Goal: Task Accomplishment & Management: Manage account settings

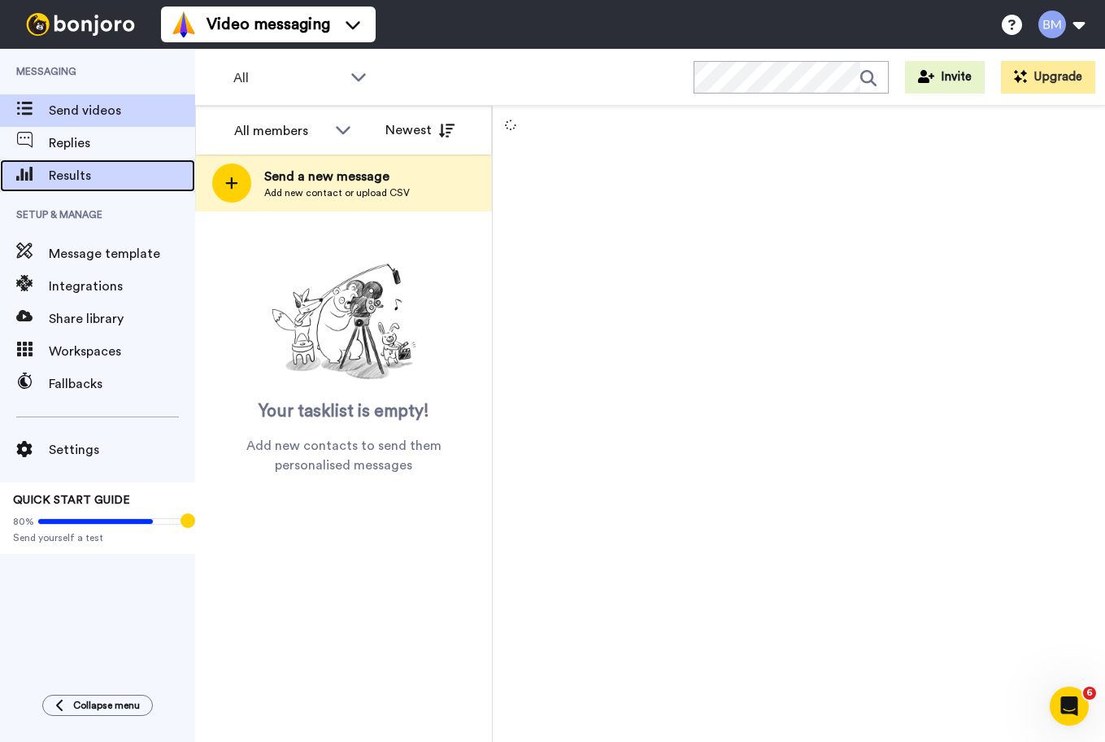
click at [103, 172] on span "Results" at bounding box center [122, 176] width 146 height 20
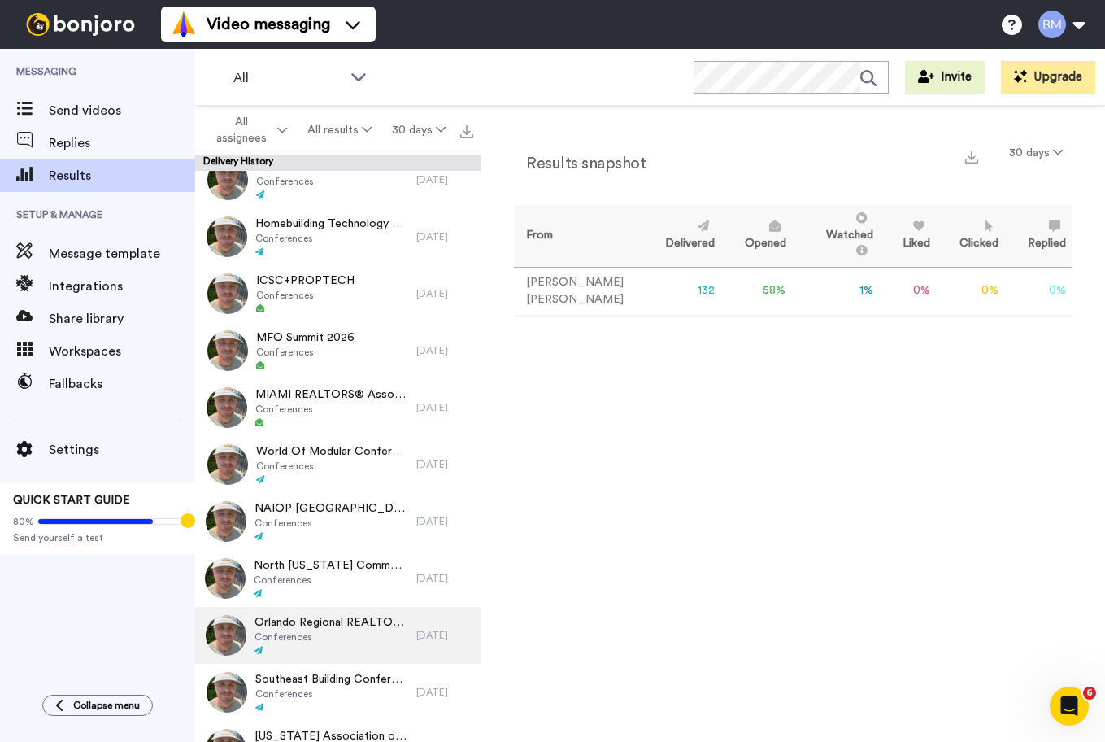
scroll to position [841, 0]
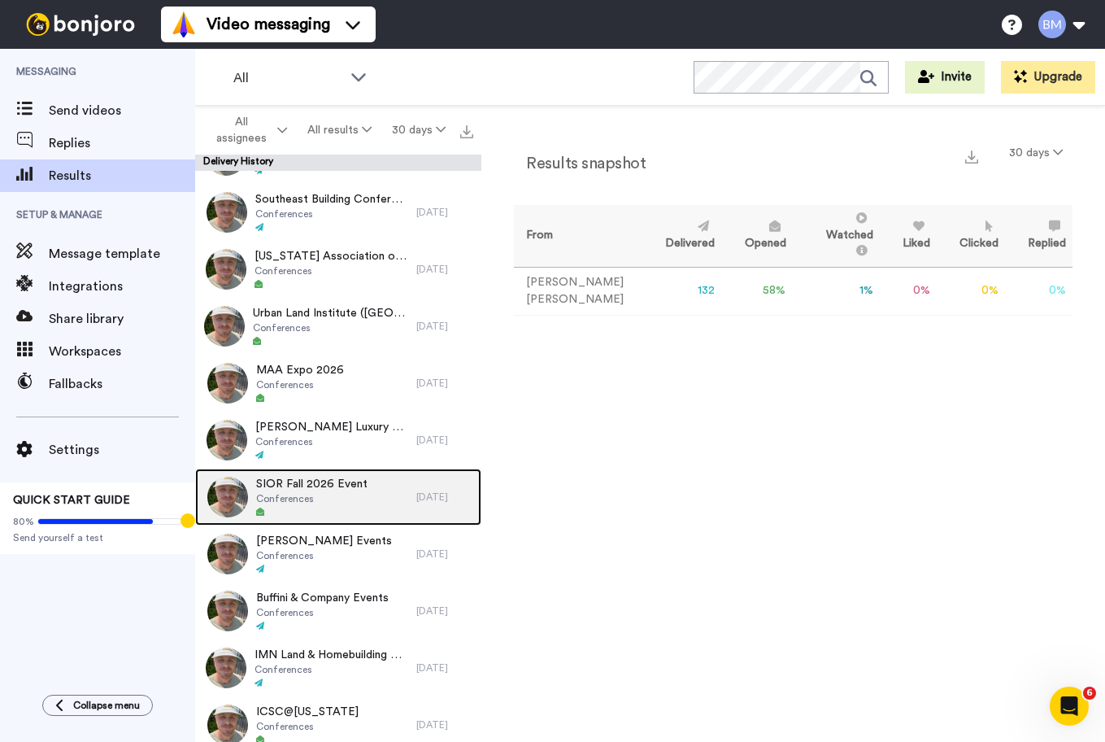
click at [333, 507] on div at bounding box center [311, 512] width 111 height 11
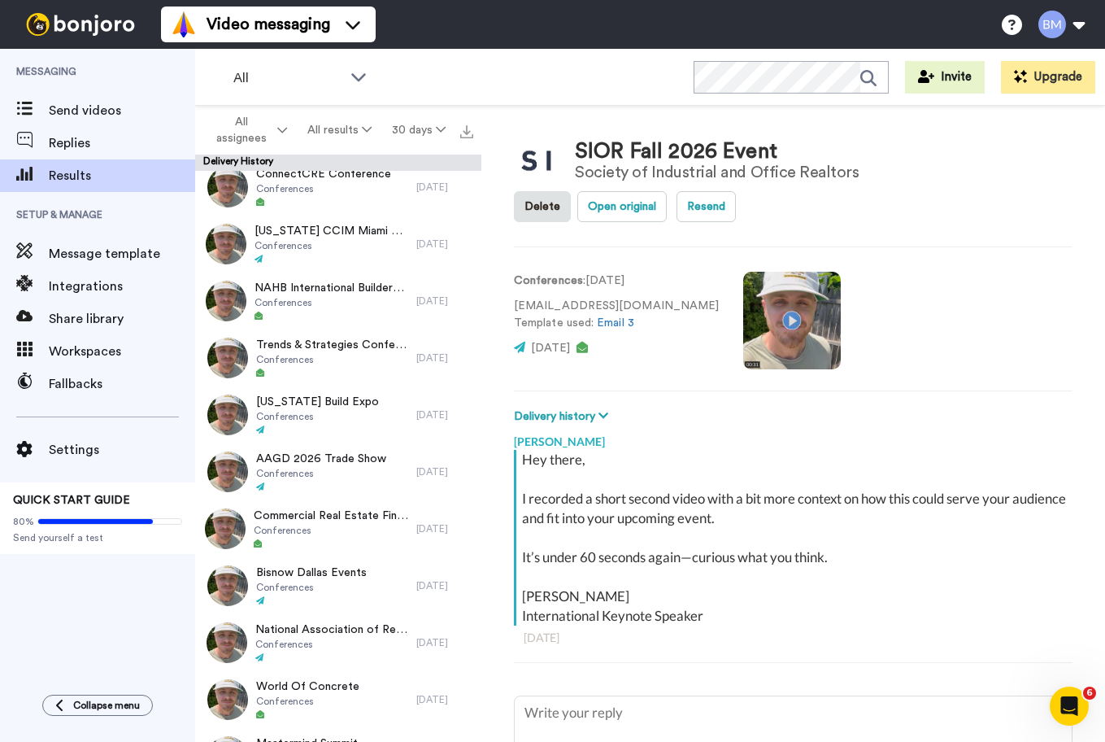
scroll to position [2009, 0]
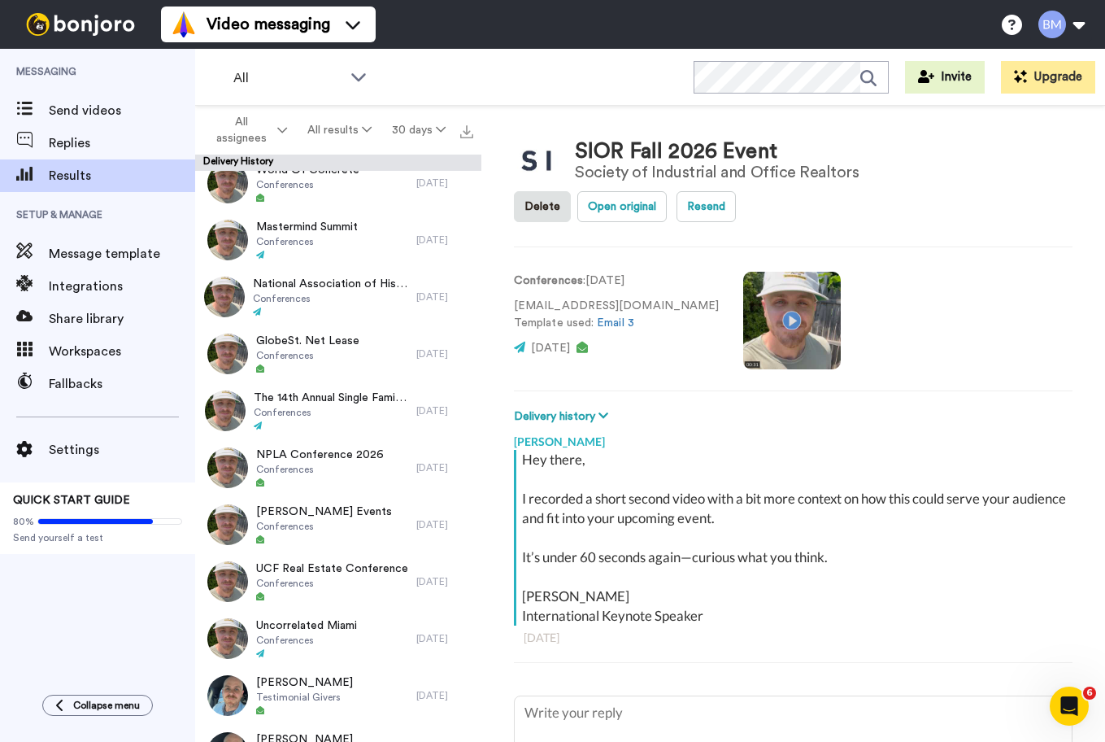
click at [743, 322] on video at bounding box center [792, 321] width 98 height 98
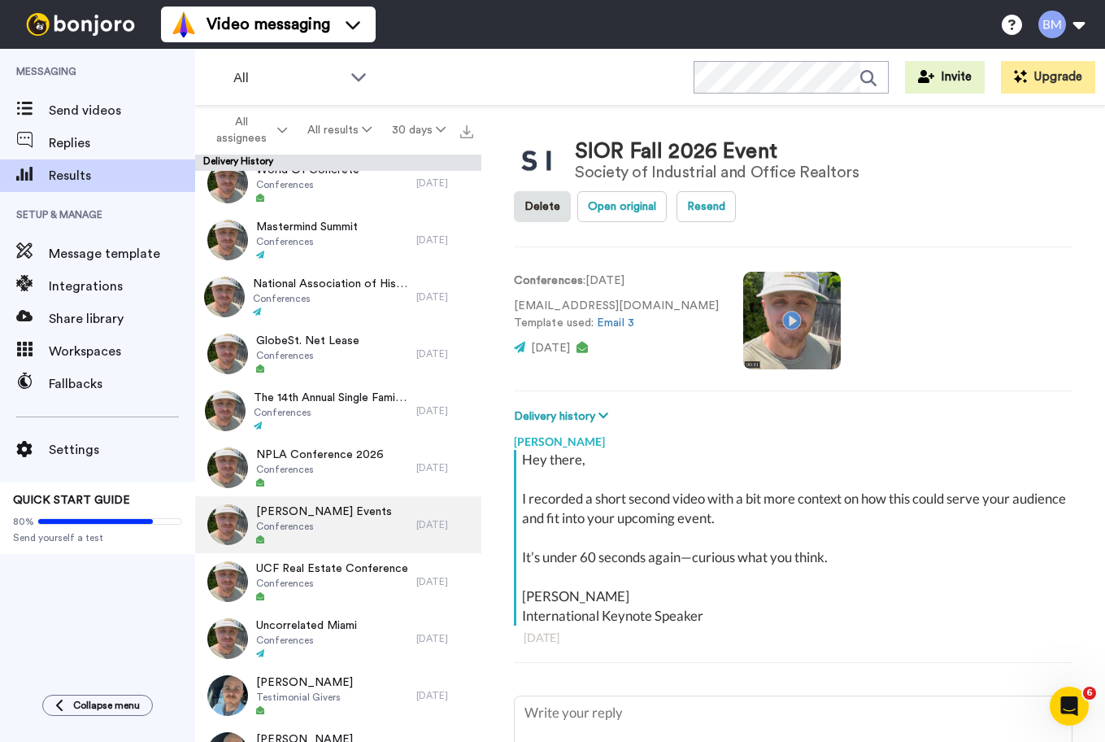
scroll to position [2266, 0]
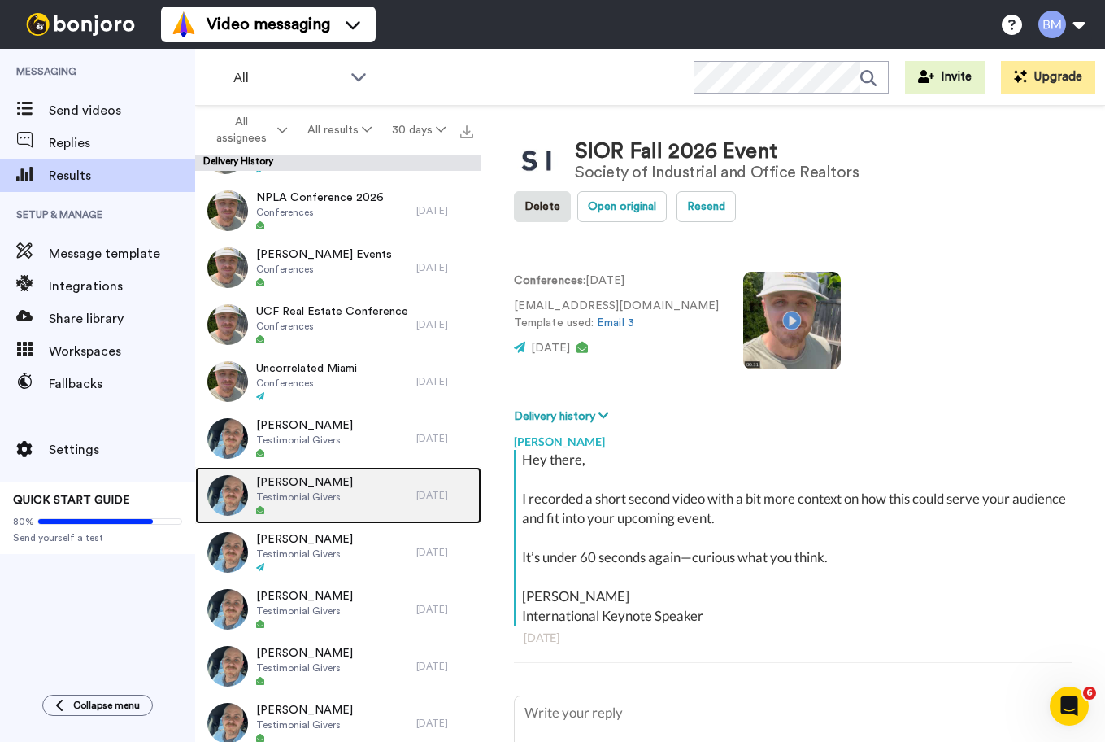
click at [355, 492] on div "[PERSON_NAME] Testimonial Givers" at bounding box center [305, 495] width 221 height 57
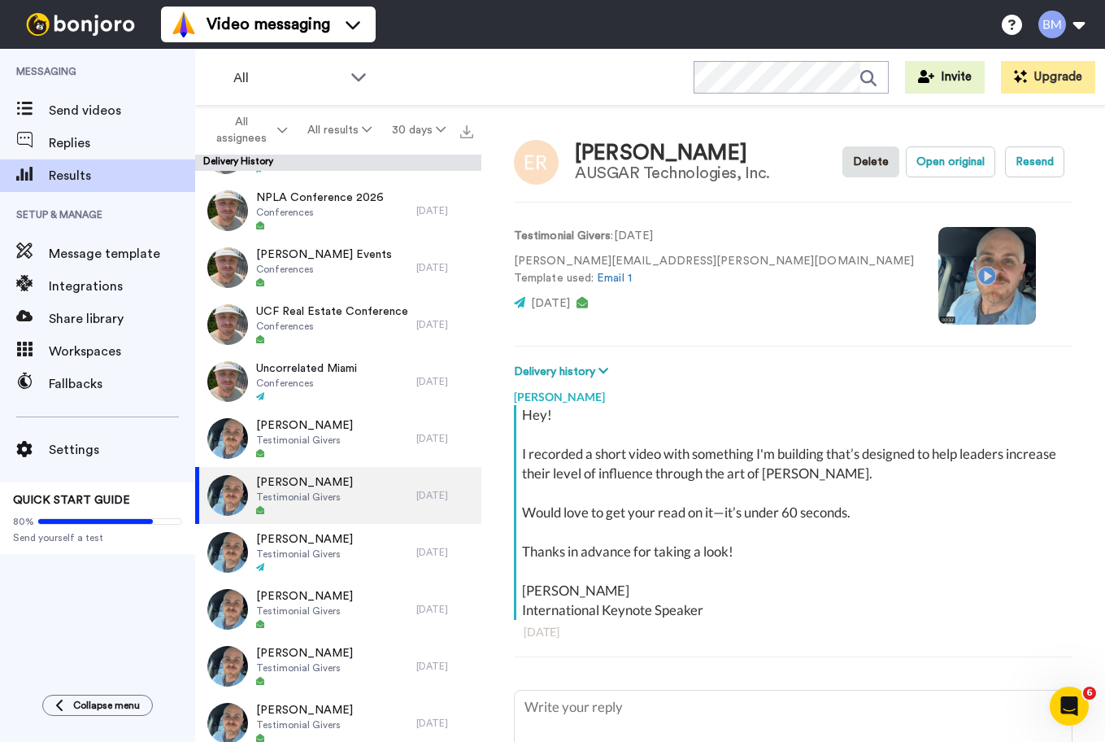
click at [939, 273] on video at bounding box center [988, 276] width 98 height 98
click at [939, 242] on video at bounding box center [988, 276] width 98 height 98
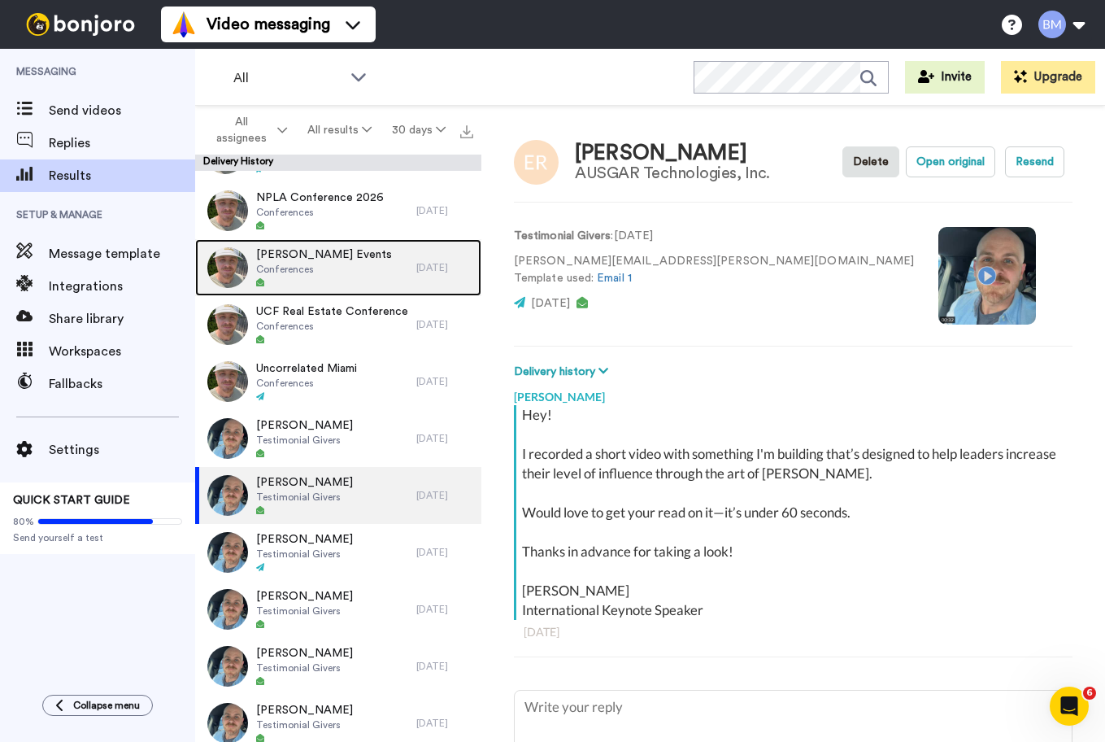
click at [377, 289] on div "[PERSON_NAME] Events Conferences" at bounding box center [305, 267] width 221 height 57
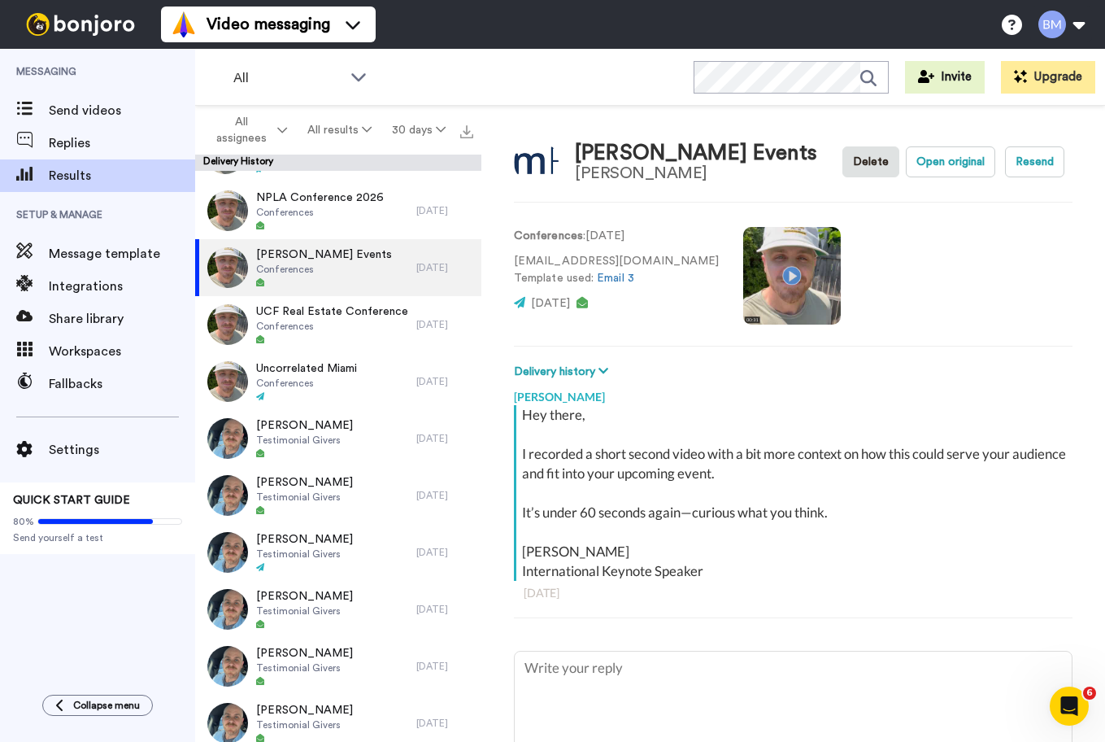
type textarea "x"
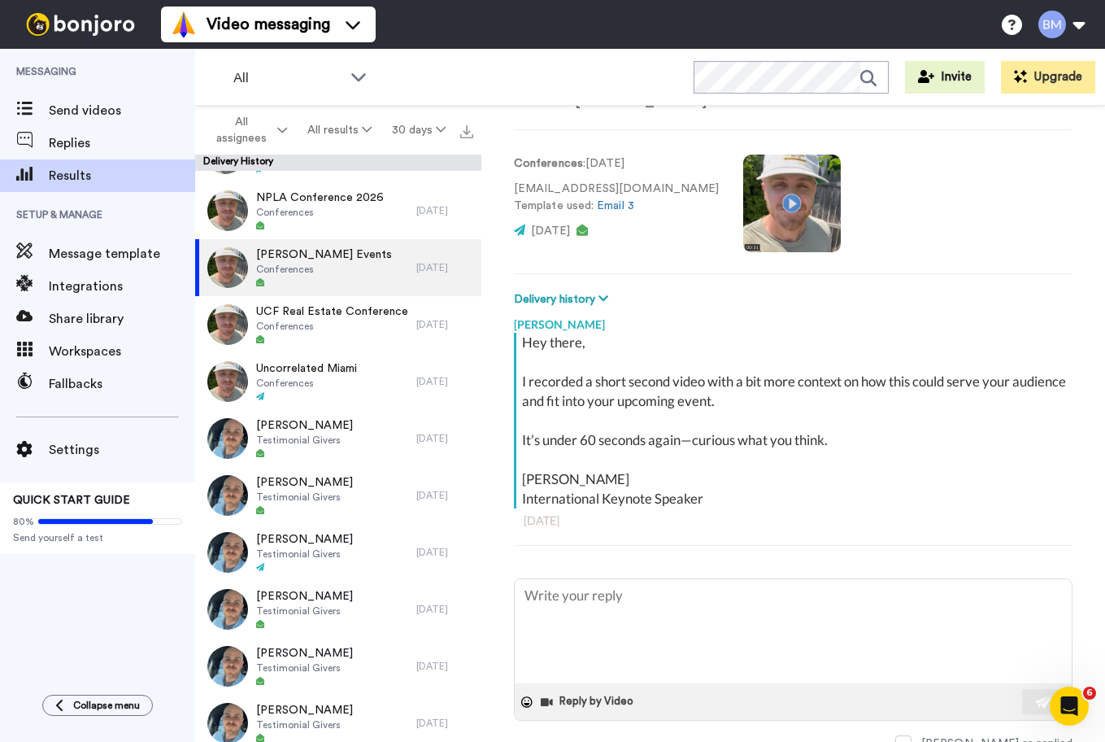
scroll to position [131, 0]
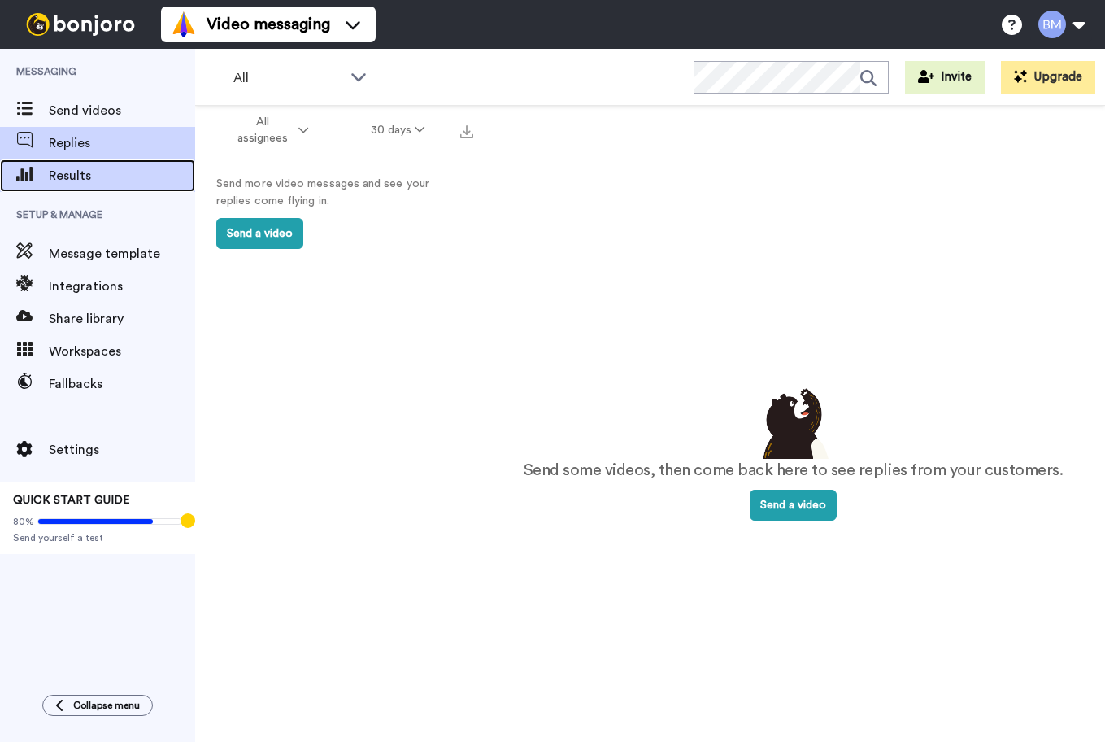
click at [90, 169] on span "Results" at bounding box center [122, 176] width 146 height 20
